Goal: Task Accomplishment & Management: Use online tool/utility

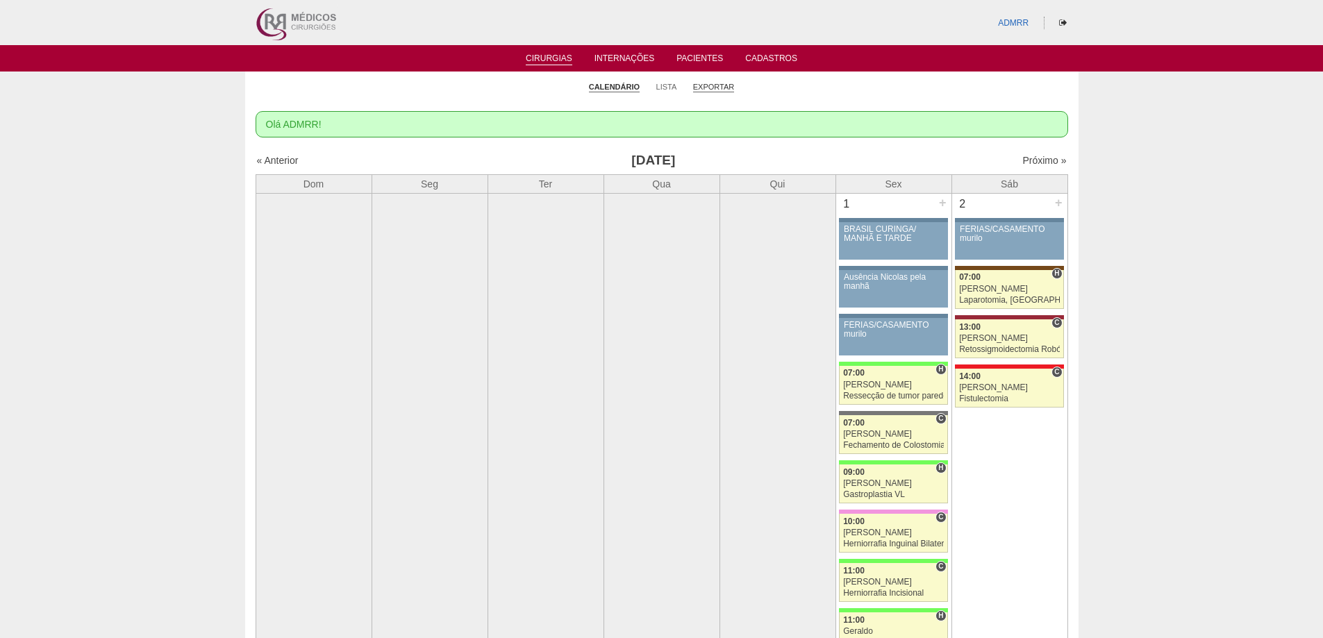
click at [707, 85] on link "Exportar" at bounding box center [714, 87] width 42 height 10
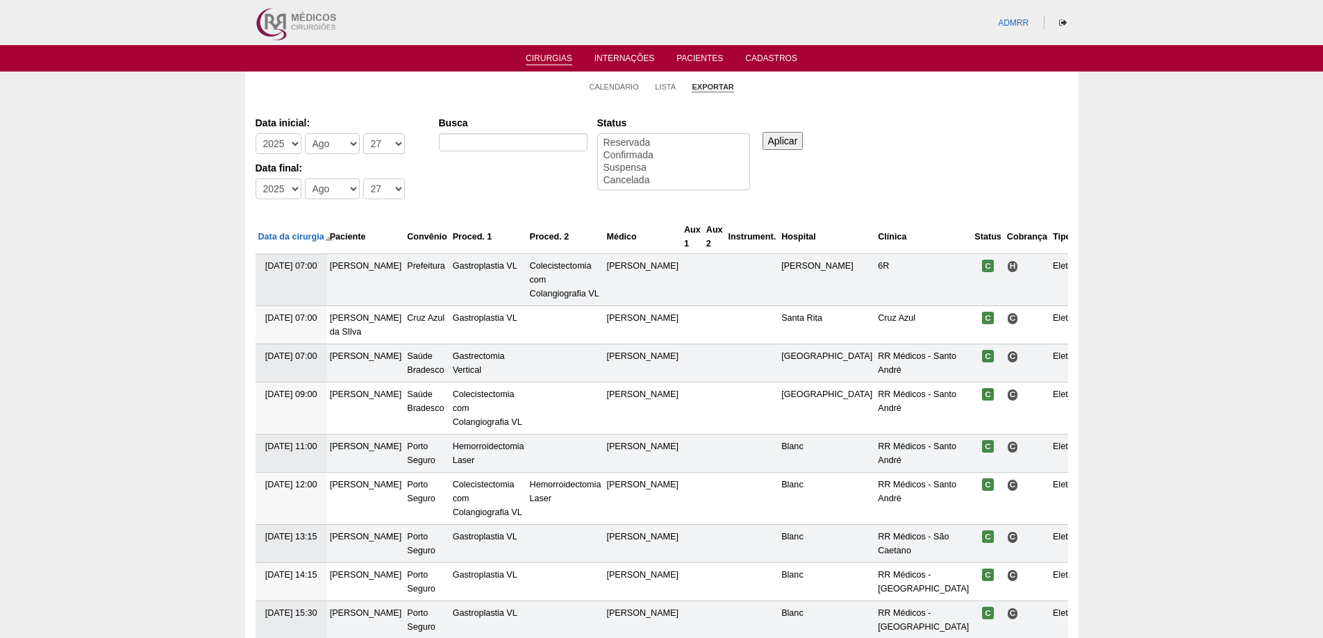
select select
click at [391, 144] on select "-Dia 1 2 3 4 5 6 7 8 9 10 11 12 13 14 15 16 17 18 19 20 21 22 23 24 25 26 27 28…" at bounding box center [384, 143] width 42 height 21
select select "1"
click at [363, 133] on select "-Dia 1 2 3 4 5 6 7 8 9 10 11 12 13 14 15 16 17 18 19 20 21 22 23 24 25 26 27 28…" at bounding box center [384, 143] width 42 height 21
click at [388, 190] on select "-Dia 1 2 3 4 5 6 7 8 9 10 11 12 13 14 15 16 17 18 19 20 21 22 23 24 25 26 27 28…" at bounding box center [384, 189] width 42 height 21
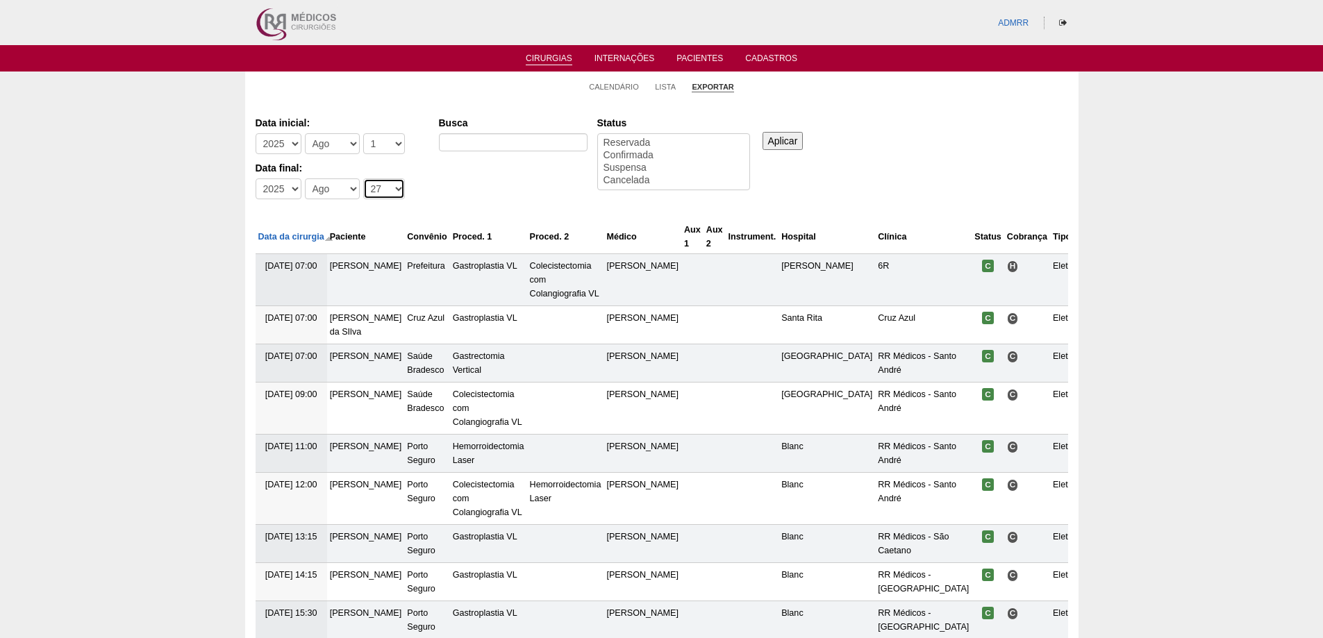
select select "26"
click at [363, 179] on select "-Dia 1 2 3 4 5 6 7 8 9 10 11 12 13 14 15 16 17 18 19 20 21 22 23 24 25 26 27 28…" at bounding box center [384, 189] width 42 height 21
select select "conf"
click at [634, 156] on option "Confirmada" at bounding box center [673, 155] width 143 height 13
click at [795, 136] on input "Aplicar" at bounding box center [783, 141] width 41 height 18
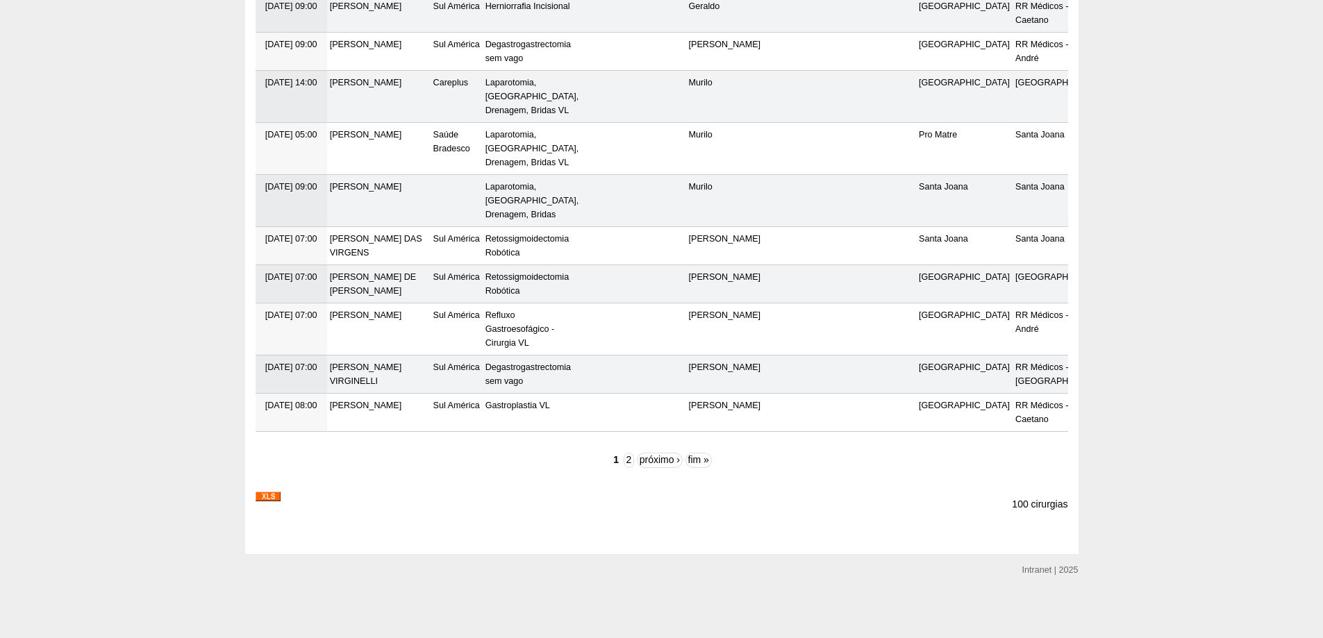
scroll to position [4240, 0]
click at [264, 495] on img at bounding box center [268, 497] width 25 height 10
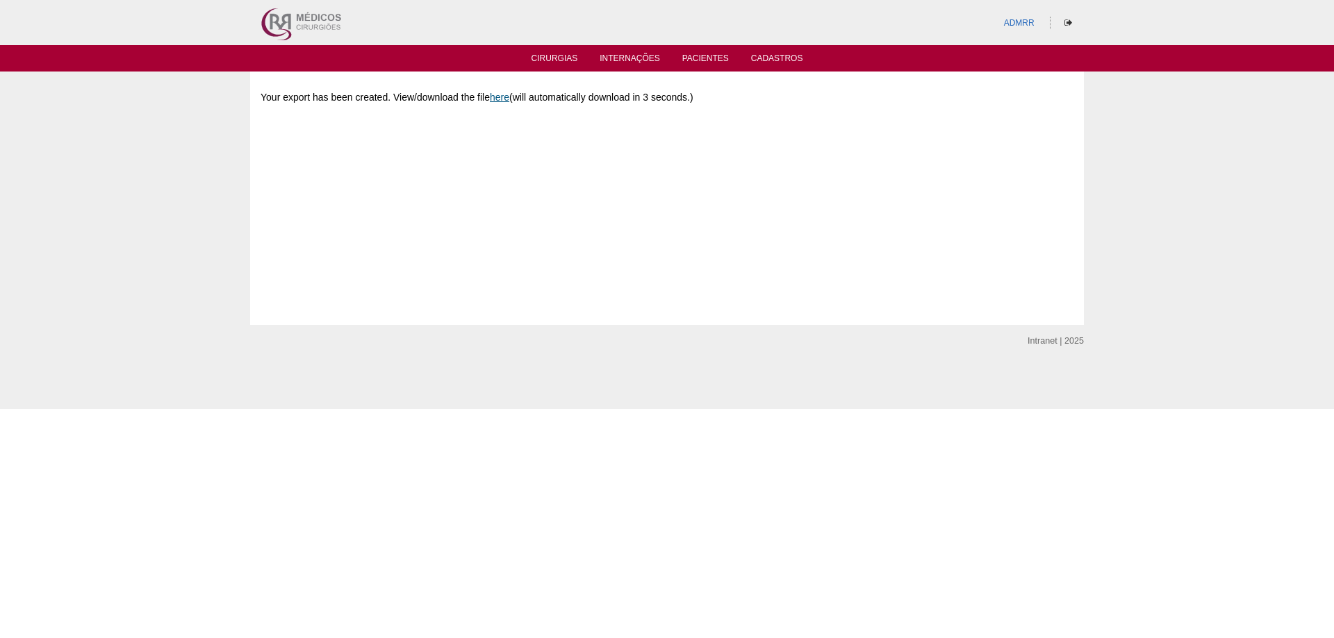
click at [504, 99] on link "here" at bounding box center [499, 97] width 19 height 11
click at [565, 55] on link "Cirurgias" at bounding box center [554, 59] width 47 height 12
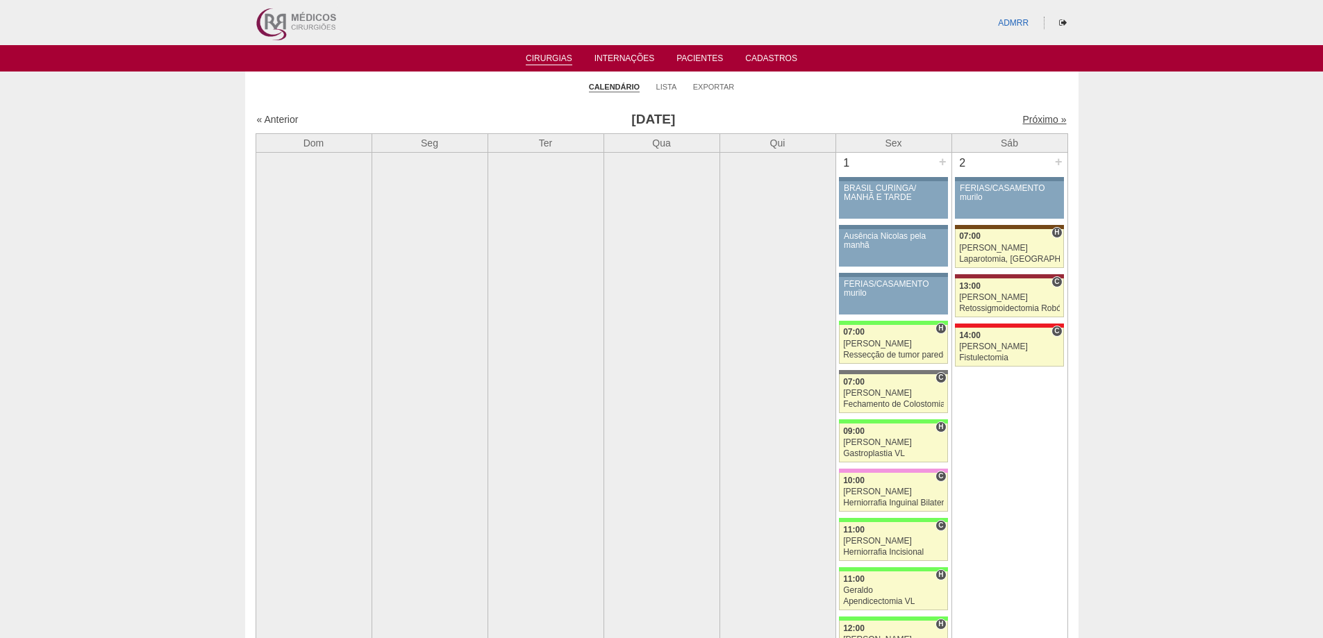
click at [1027, 118] on link "Próximo »" at bounding box center [1044, 119] width 44 height 11
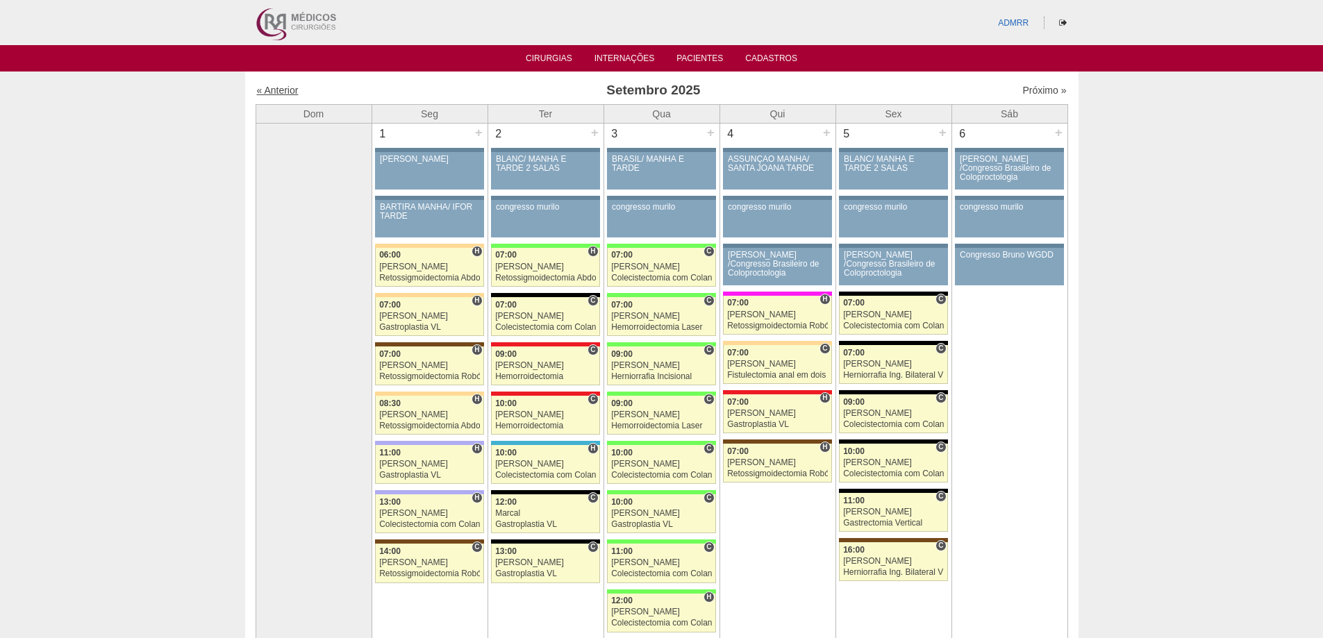
click at [284, 85] on link "« Anterior" at bounding box center [278, 90] width 42 height 11
